Goal: Task Accomplishment & Management: Complete application form

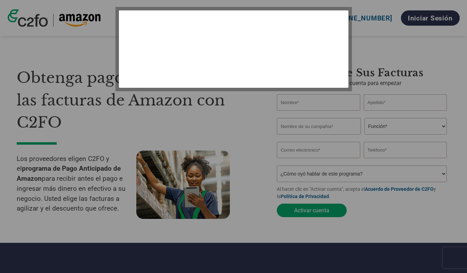
select select "es-ES"
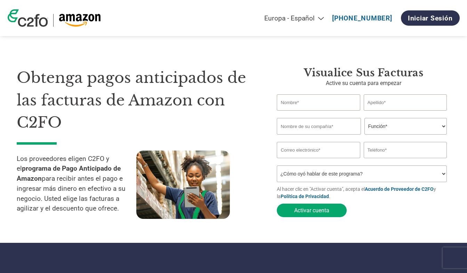
click at [308, 108] on input "text" at bounding box center [318, 103] width 83 height 16
type input "Ignacio"
type input "Fernández"
type input "Phentia Pharma S.L."
click at [427, 122] on select "Función* Director financiero Interventor Gestor de créditos Director de finanza…" at bounding box center [405, 126] width 82 height 17
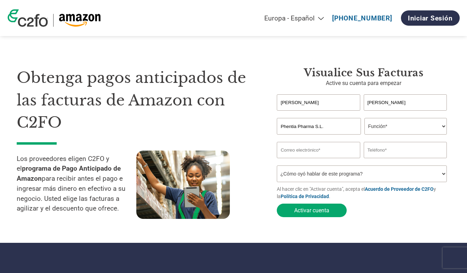
select select "OTHER"
click at [342, 157] on input "email" at bounding box center [318, 150] width 83 height 16
type input "i.fernandez@phentia.com"
type input "623033545"
click at [357, 174] on select "¿Cómo oyó hablar de este programa? Recibió una carta Correo electrónico Redes s…" at bounding box center [362, 174] width 170 height 17
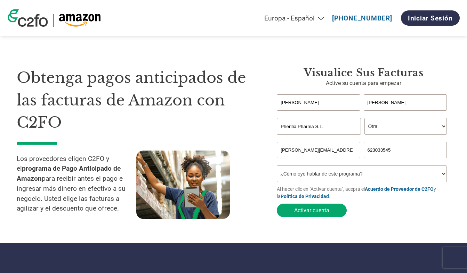
select select "Other"
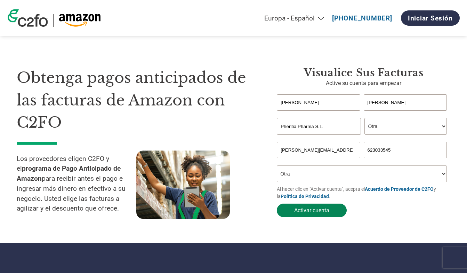
click at [320, 212] on button "Activar cuenta" at bounding box center [312, 211] width 70 height 14
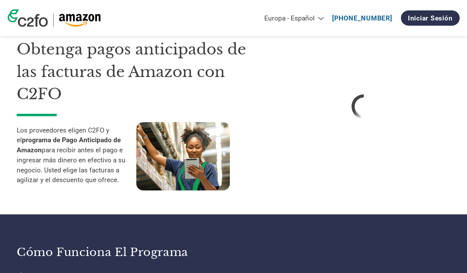
scroll to position [95, 0]
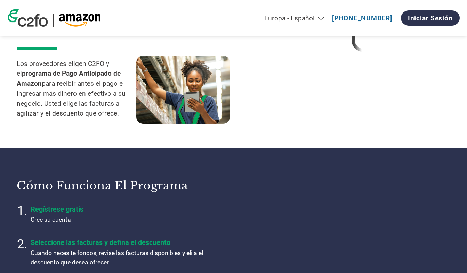
select select "es-ES"
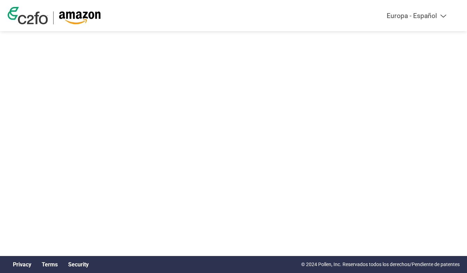
select select "es-ES"
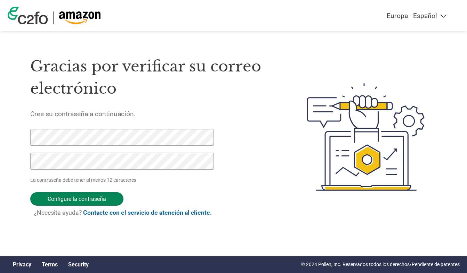
click at [96, 195] on input "Configure la contraseña" at bounding box center [76, 200] width 93 height 14
